Goal: Information Seeking & Learning: Learn about a topic

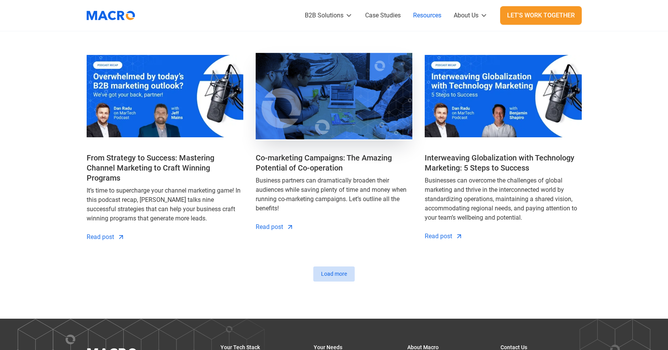
scroll to position [890, 0]
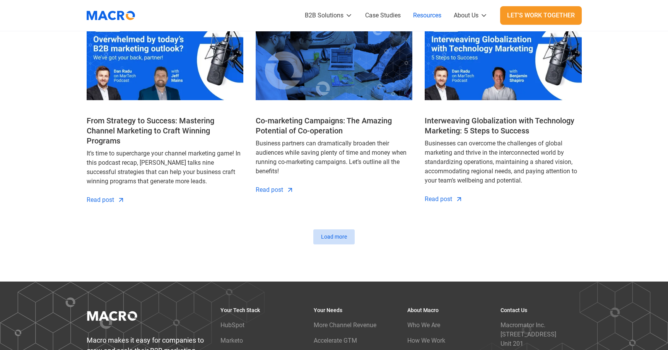
click at [439, 232] on div "Previous Load more" at bounding box center [334, 236] width 495 height 15
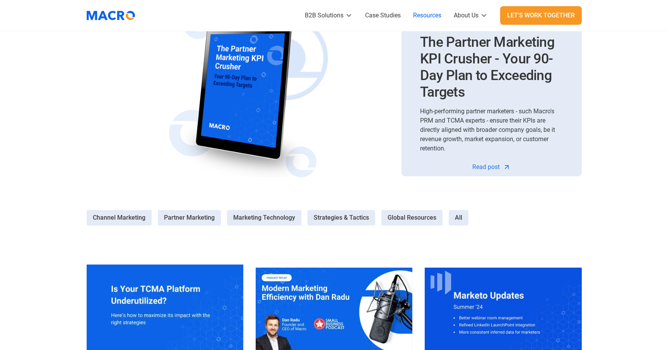
scroll to position [0, 0]
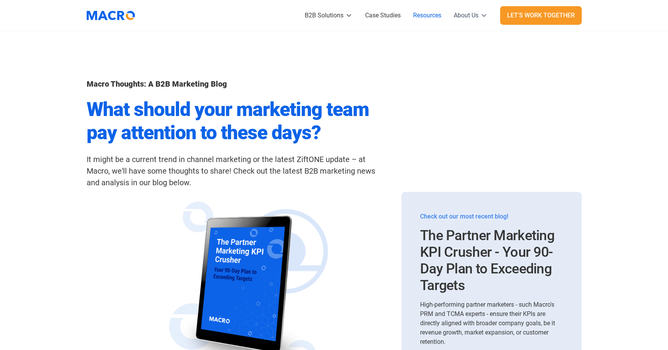
click at [465, 16] on div "About Us" at bounding box center [466, 15] width 25 height 9
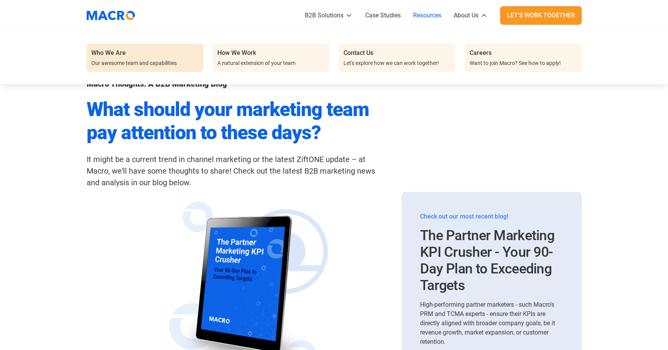
click at [135, 52] on div "Who We Are Our awesome team and capabilities" at bounding box center [145, 57] width 108 height 19
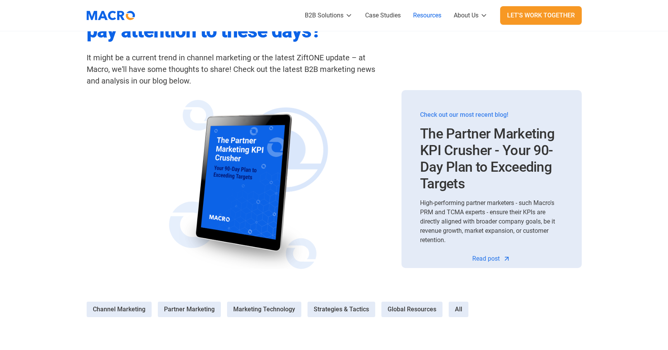
scroll to position [116, 0]
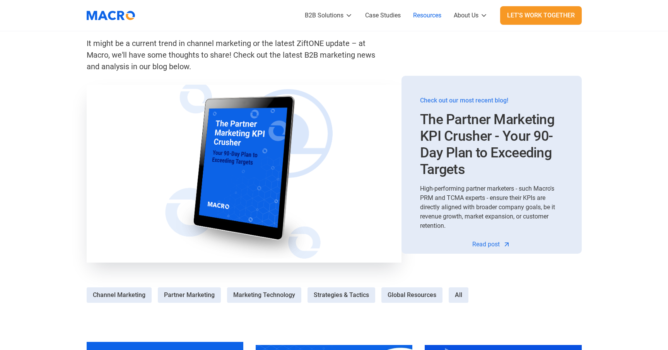
click at [259, 180] on img at bounding box center [244, 173] width 331 height 187
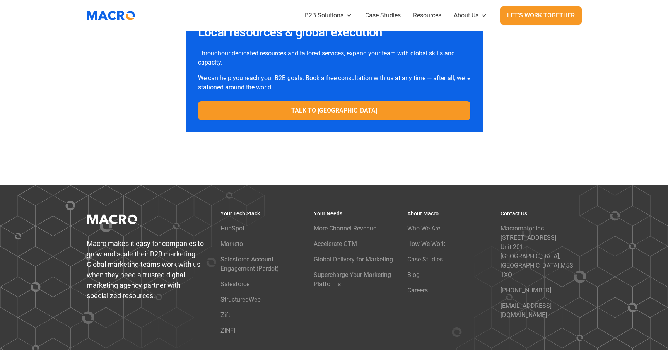
scroll to position [5341, 0]
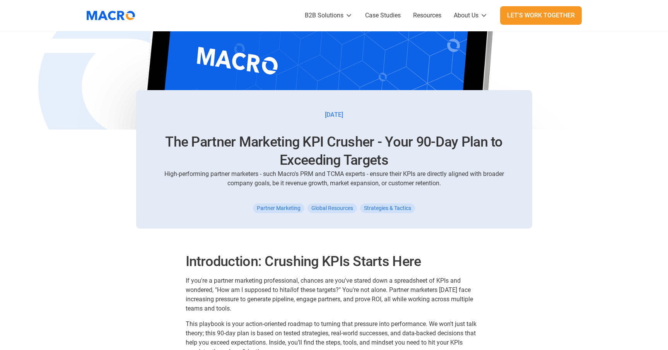
scroll to position [0, 0]
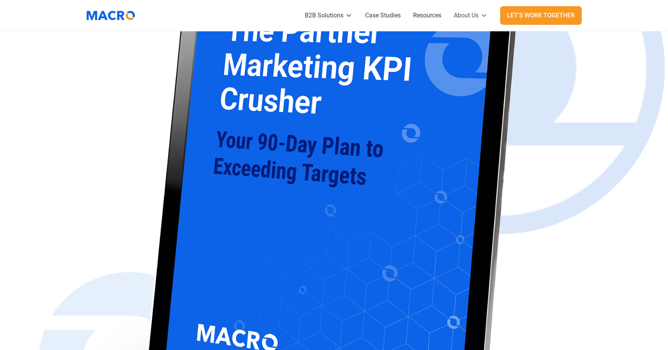
click at [483, 14] on icon at bounding box center [484, 16] width 8 height 8
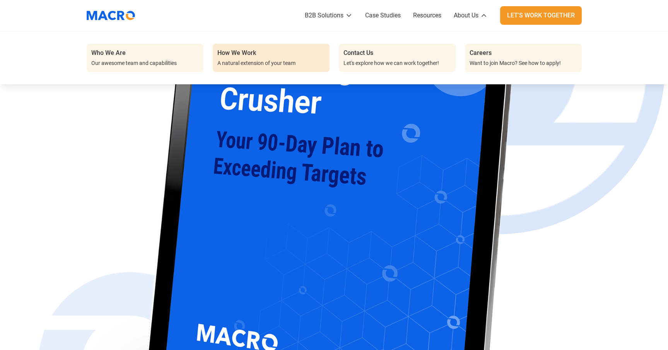
click at [277, 62] on div "A natural extension of your team" at bounding box center [256, 63] width 78 height 8
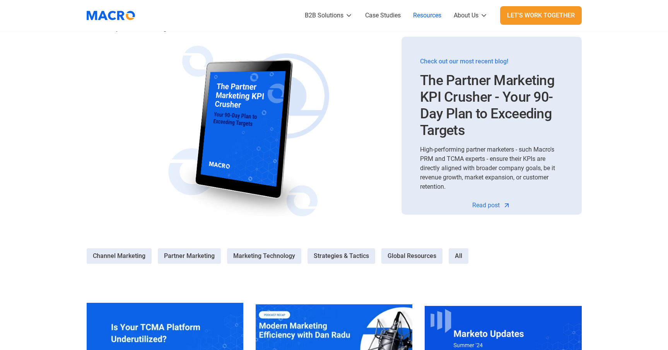
scroll to position [155, 0]
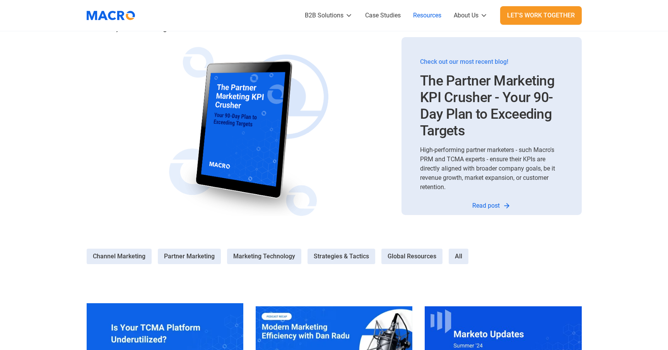
click at [487, 204] on div "Read post" at bounding box center [486, 205] width 27 height 9
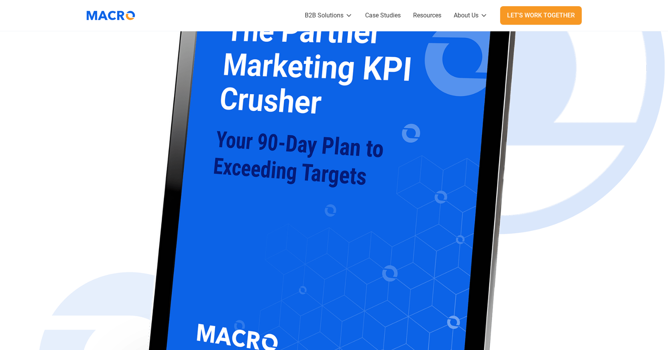
click at [109, 17] on img "home" at bounding box center [111, 15] width 56 height 19
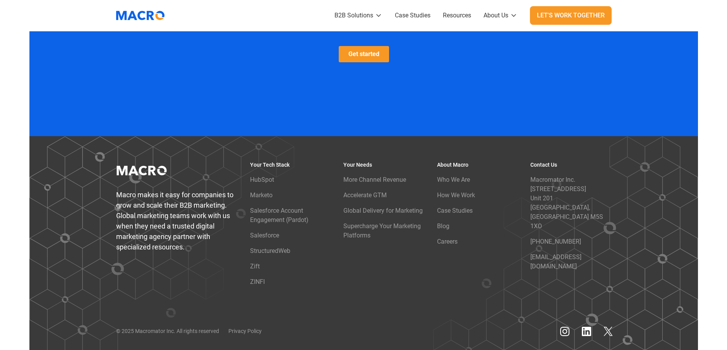
scroll to position [2131, 0]
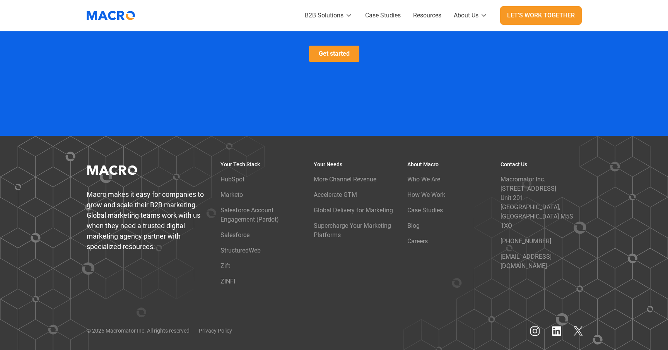
click at [233, 1] on nav "B2B Solutions Partner Marketing Partner Marketing Management Supercharge your P…" at bounding box center [366, 15] width 432 height 31
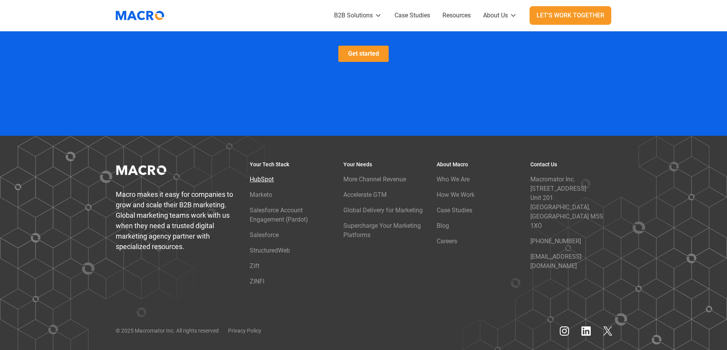
click at [262, 175] on div "HubSpot" at bounding box center [262, 179] width 24 height 9
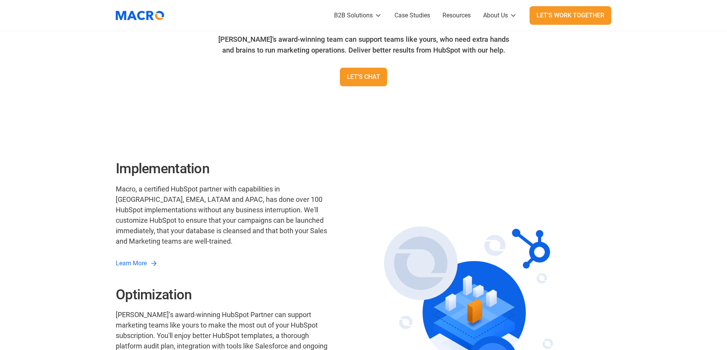
scroll to position [232, 0]
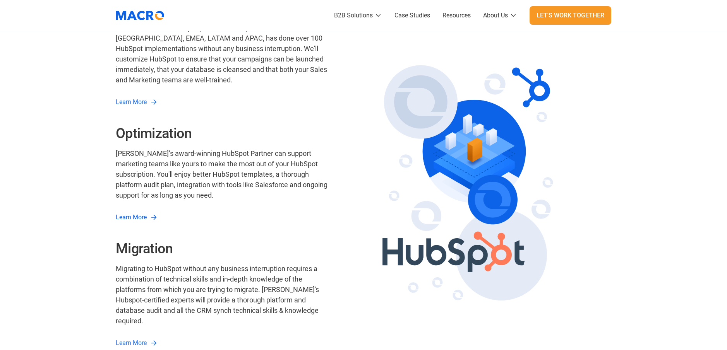
click at [132, 218] on span "Learn More" at bounding box center [131, 217] width 31 height 7
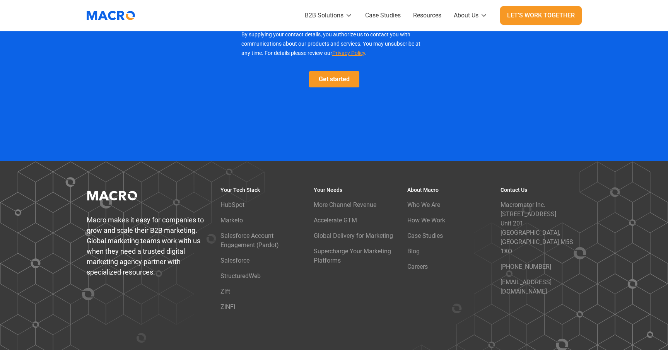
scroll to position [2139, 0]
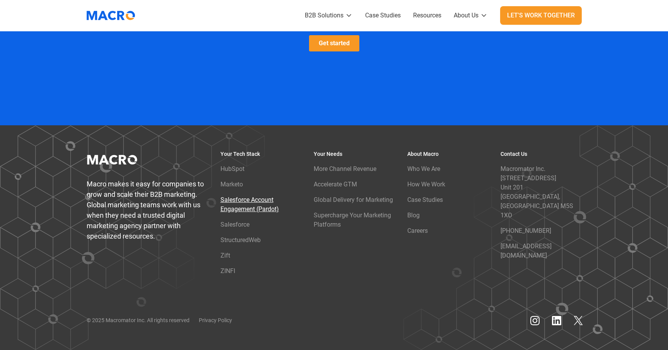
click at [246, 205] on div "Salesforce Account Engagement (Pardot)" at bounding box center [261, 204] width 81 height 19
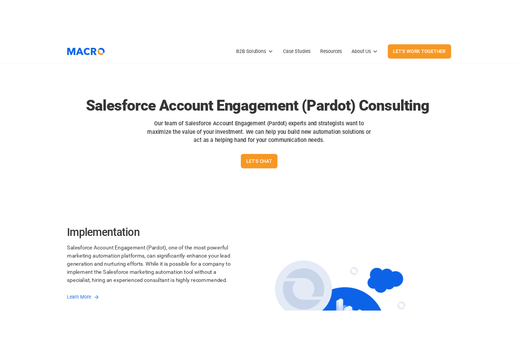
scroll to position [271, 0]
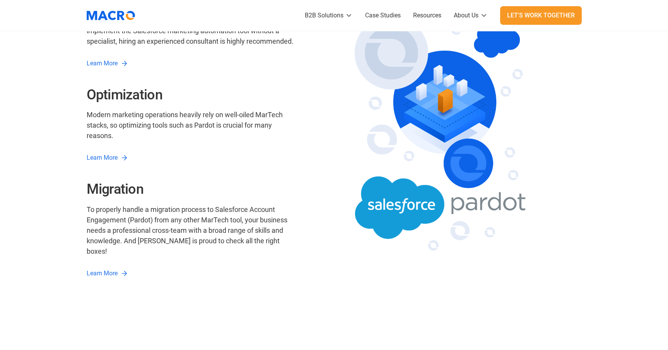
click at [318, 164] on img at bounding box center [440, 134] width 283 height 248
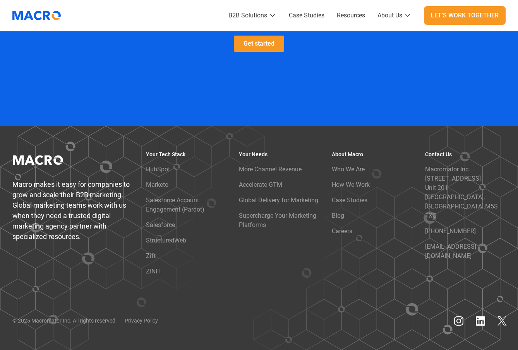
scroll to position [2221, 0]
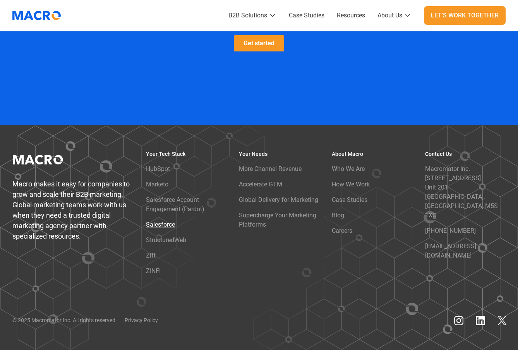
click at [164, 224] on div "Salesforce" at bounding box center [160, 224] width 29 height 9
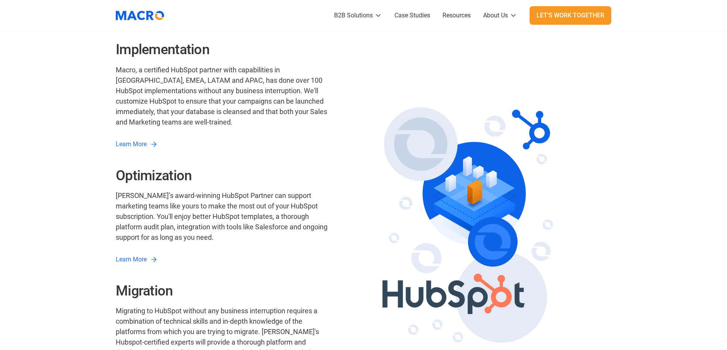
scroll to position [194, 0]
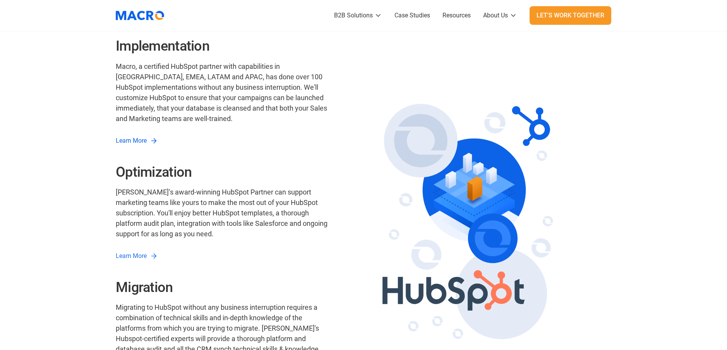
click at [141, 137] on span "Learn More" at bounding box center [131, 140] width 31 height 7
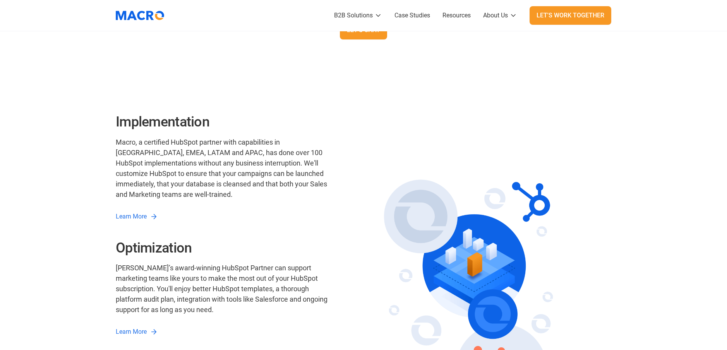
scroll to position [348, 0]
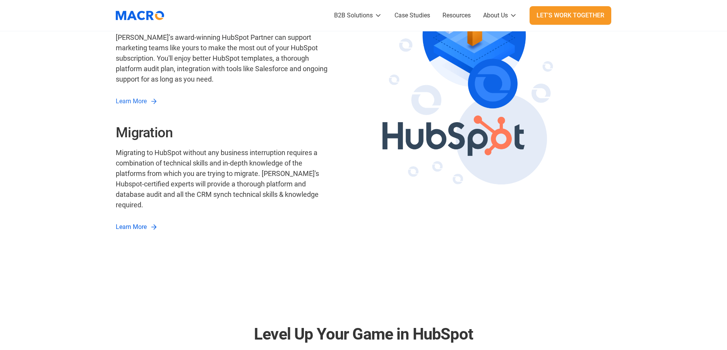
click at [149, 223] on link "Learn More" at bounding box center [137, 227] width 42 height 9
